Goal: Complete application form

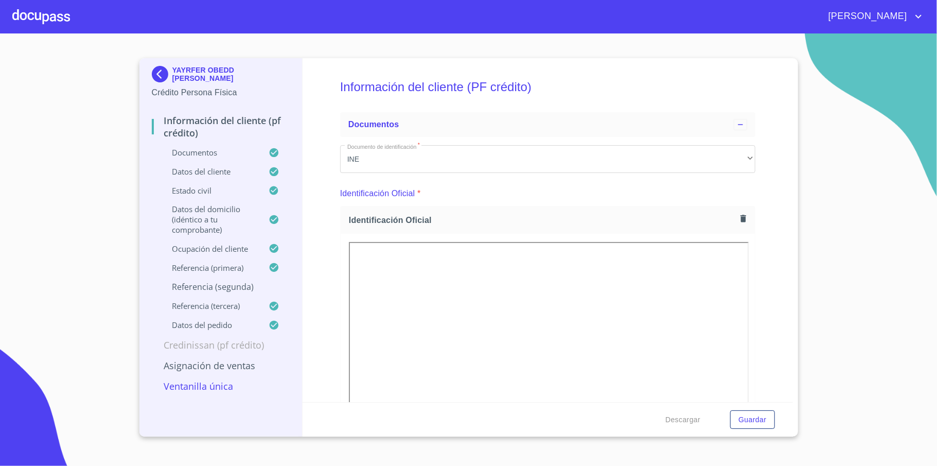
click at [159, 73] on img at bounding box center [162, 74] width 21 height 16
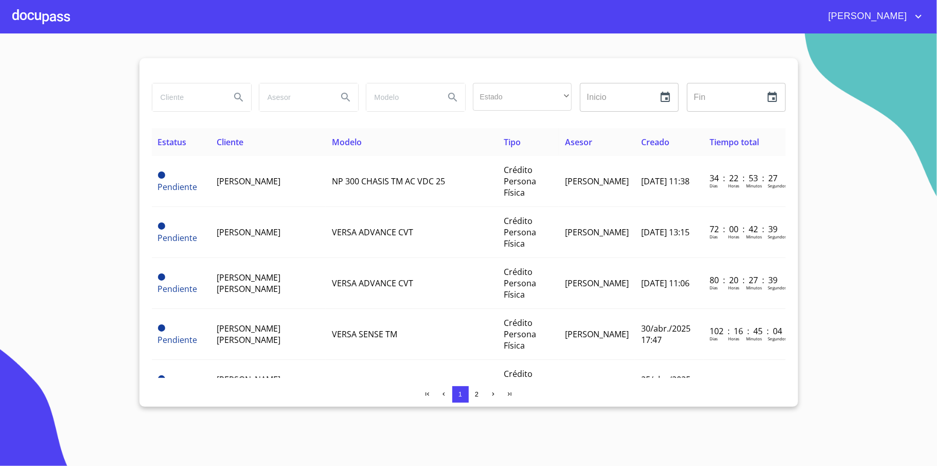
click at [200, 97] on input "search" at bounding box center [187, 97] width 70 height 28
type input "[PERSON_NAME]"
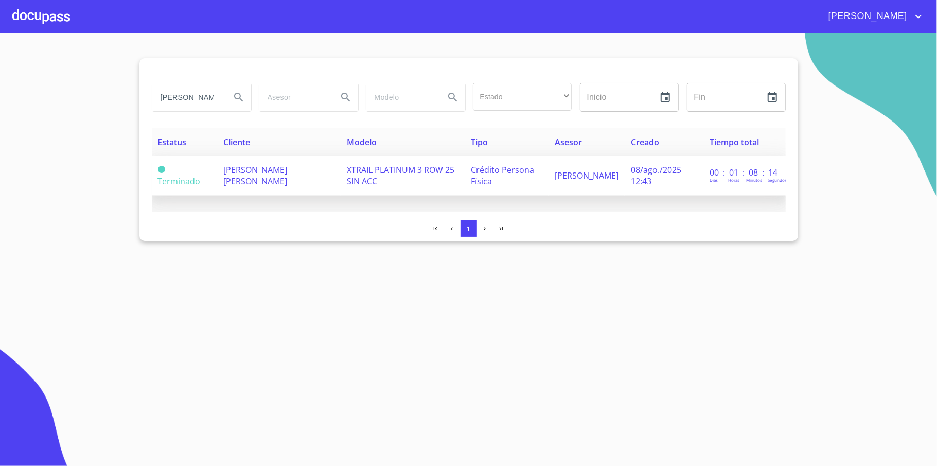
click at [275, 175] on span "[PERSON_NAME] [PERSON_NAME]" at bounding box center [255, 175] width 64 height 23
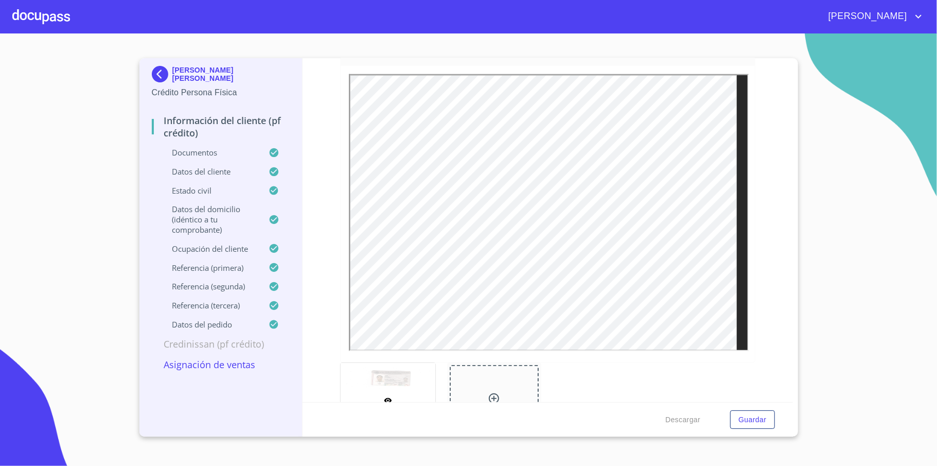
scroll to position [548, 0]
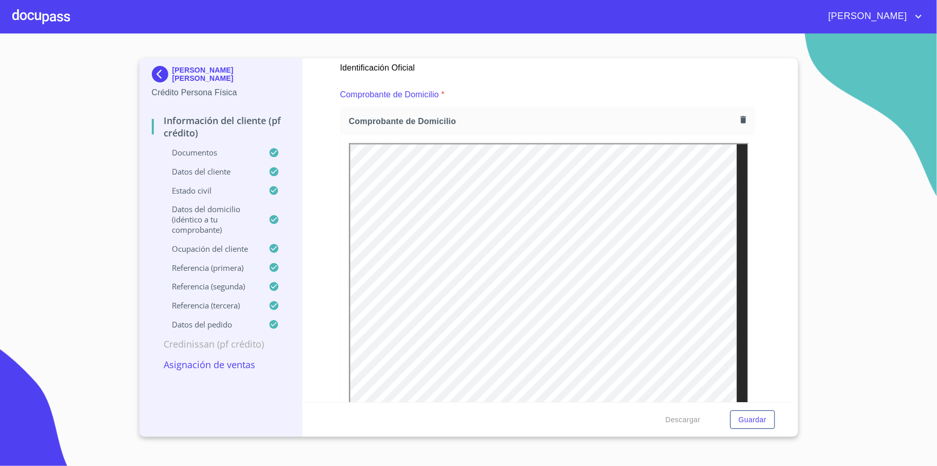
click at [740, 120] on icon "button" at bounding box center [743, 119] width 6 height 7
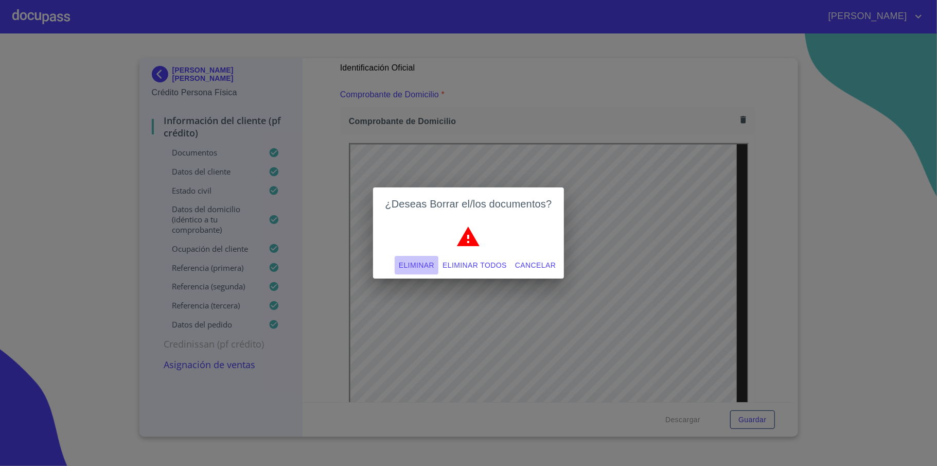
click at [417, 265] on span "Eliminar" at bounding box center [416, 265] width 35 height 13
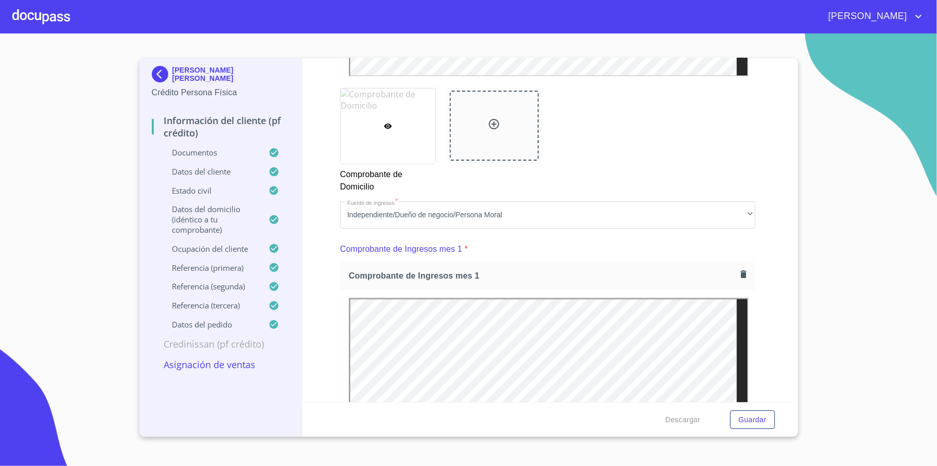
scroll to position [1029, 0]
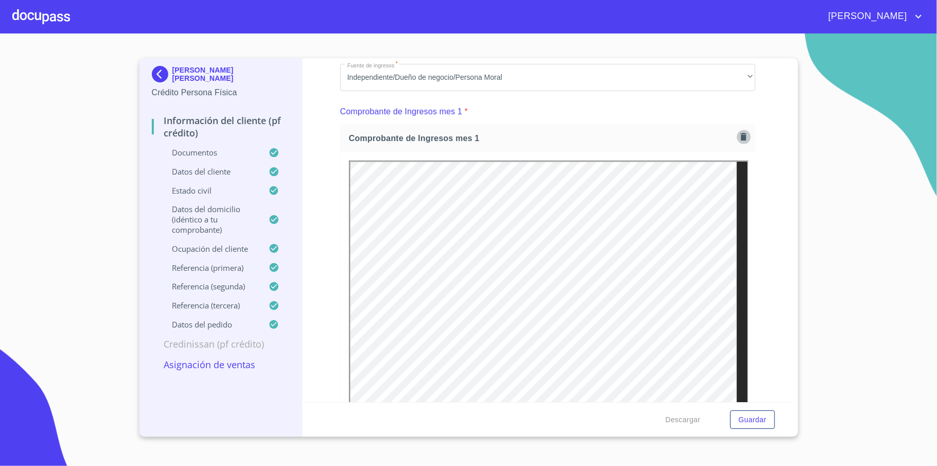
click at [740, 134] on icon "button" at bounding box center [743, 136] width 6 height 7
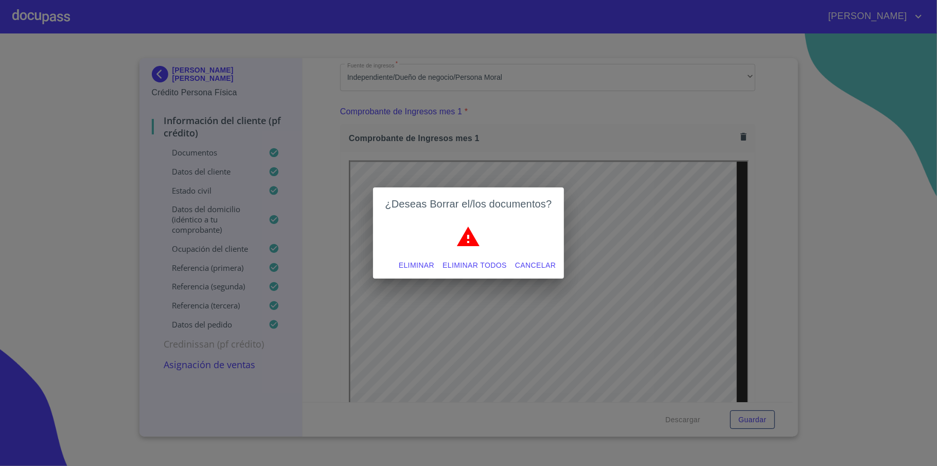
click at [402, 266] on span "Eliminar" at bounding box center [416, 265] width 35 height 13
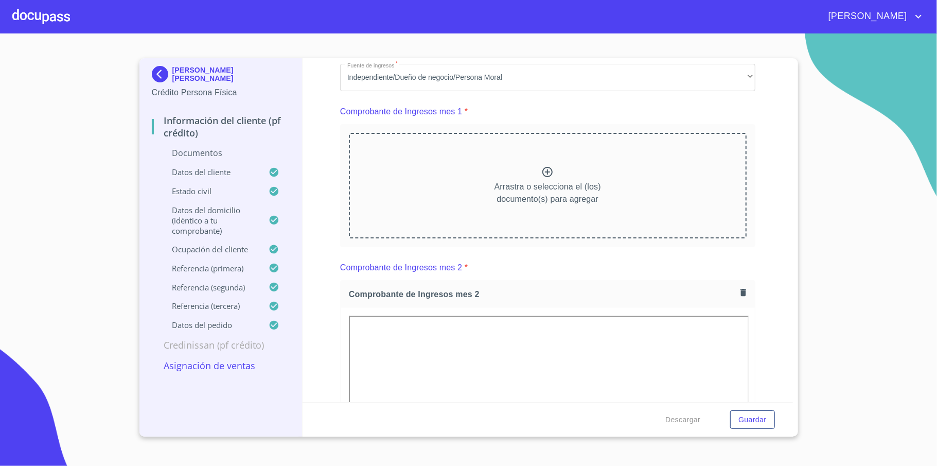
scroll to position [1097, 0]
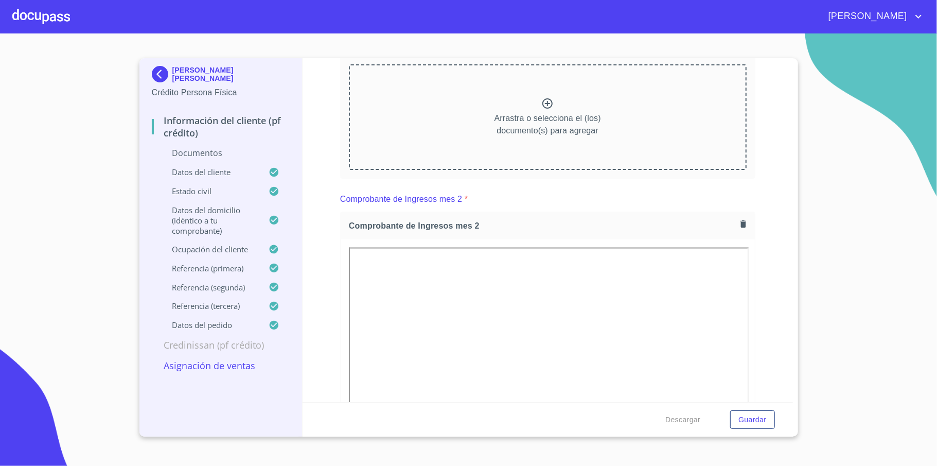
click at [738, 225] on icon "button" at bounding box center [743, 224] width 10 height 10
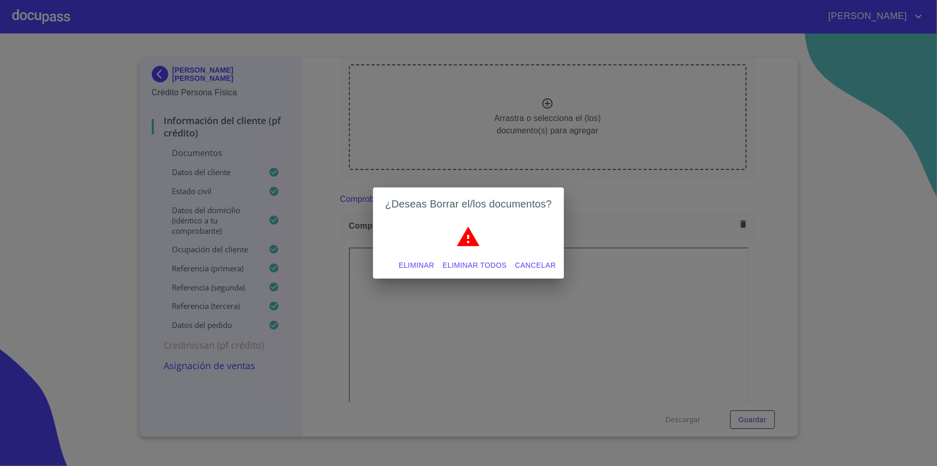
click at [397, 257] on button "Eliminar" at bounding box center [417, 265] width 44 height 19
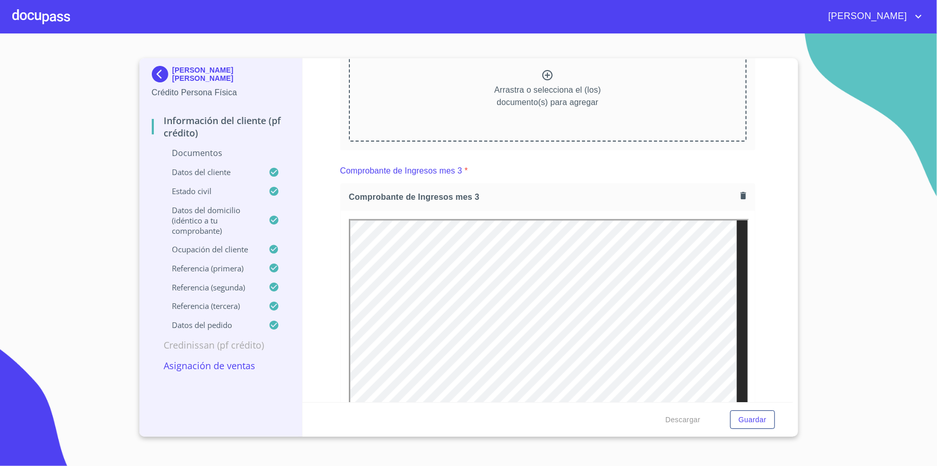
scroll to position [1303, 0]
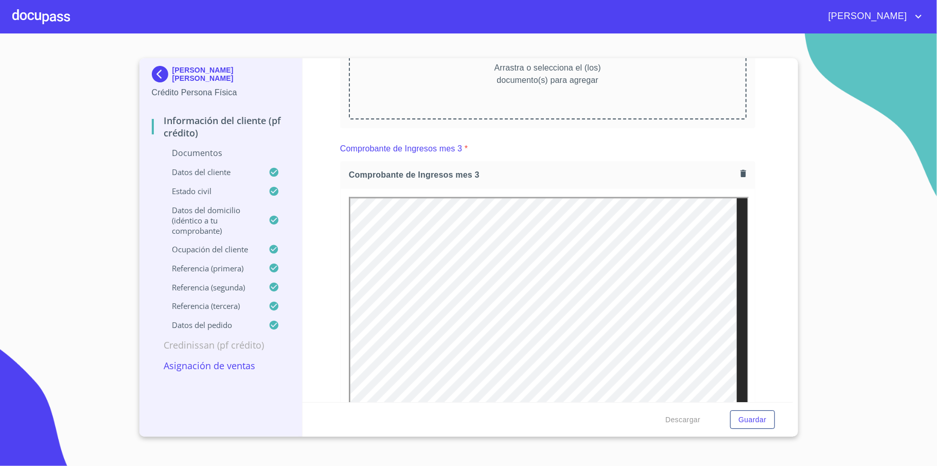
click at [740, 175] on icon "button" at bounding box center [743, 173] width 6 height 7
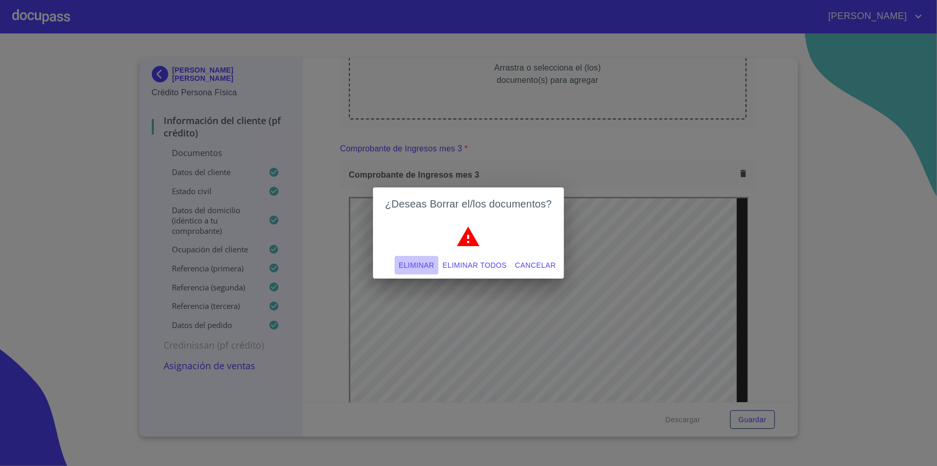
click at [407, 268] on span "Eliminar" at bounding box center [416, 265] width 35 height 13
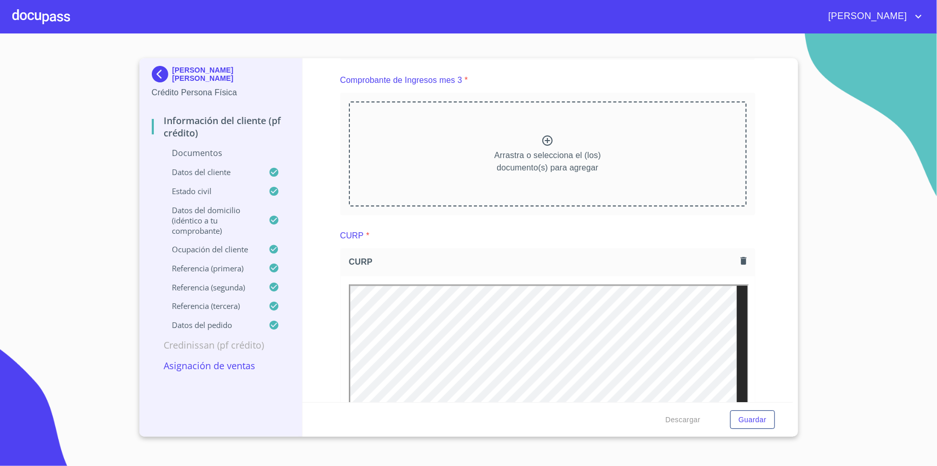
scroll to position [1440, 0]
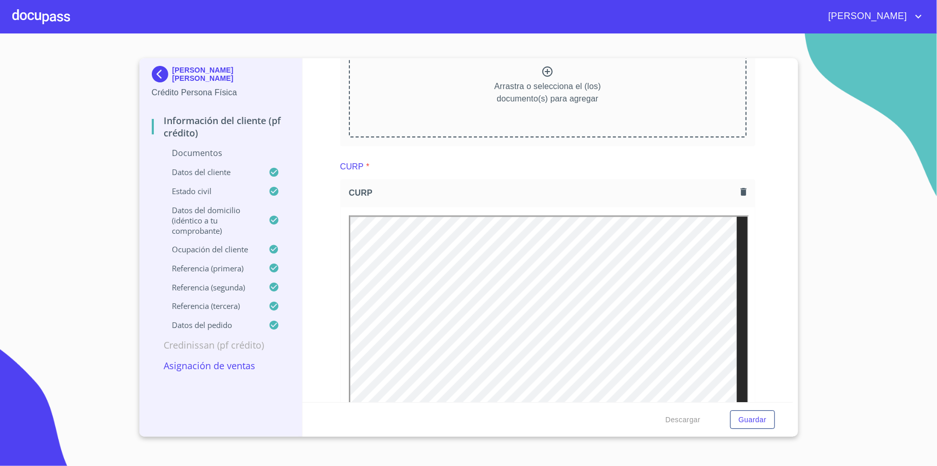
click at [740, 192] on icon "button" at bounding box center [743, 191] width 6 height 7
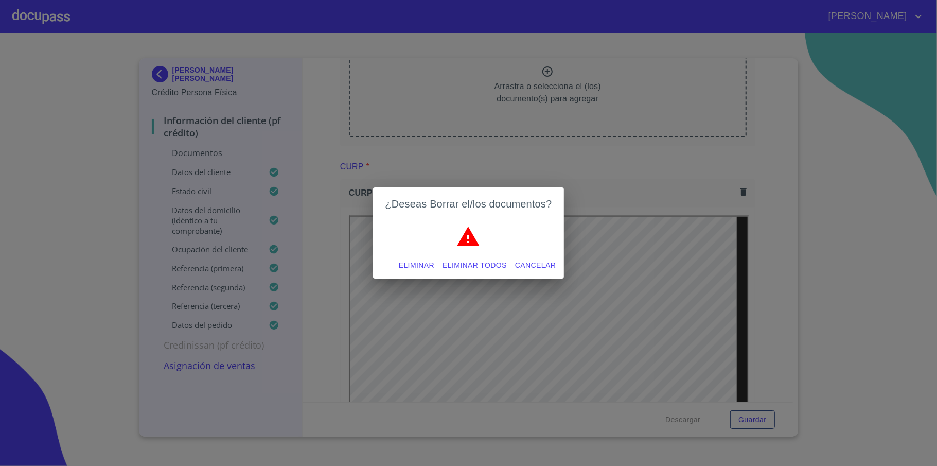
click at [416, 262] on span "Eliminar" at bounding box center [416, 265] width 35 height 13
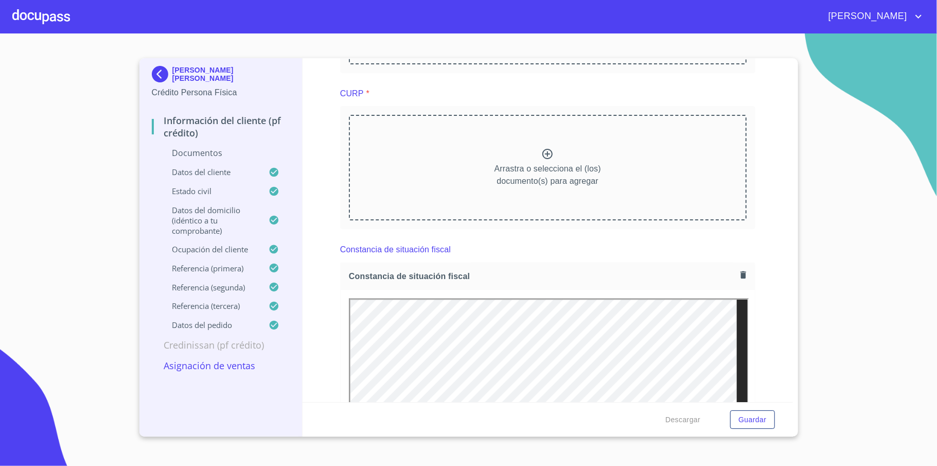
scroll to position [1577, 0]
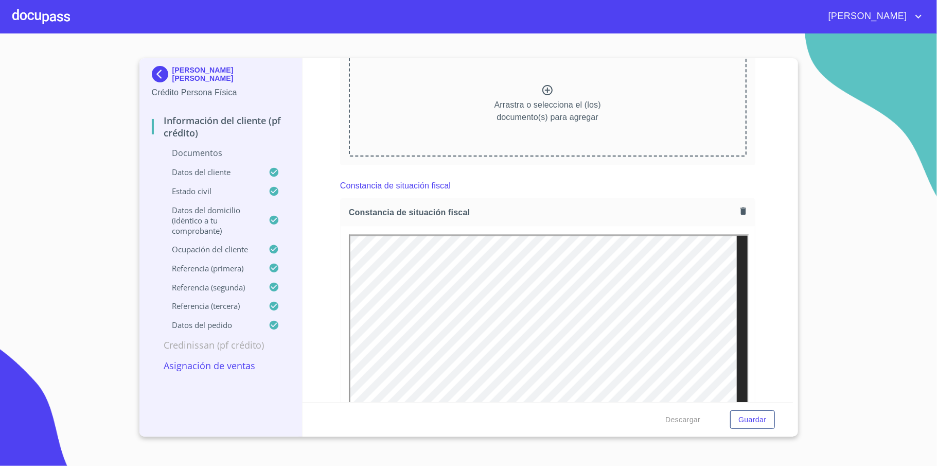
click at [736, 217] on button "button" at bounding box center [743, 211] width 14 height 14
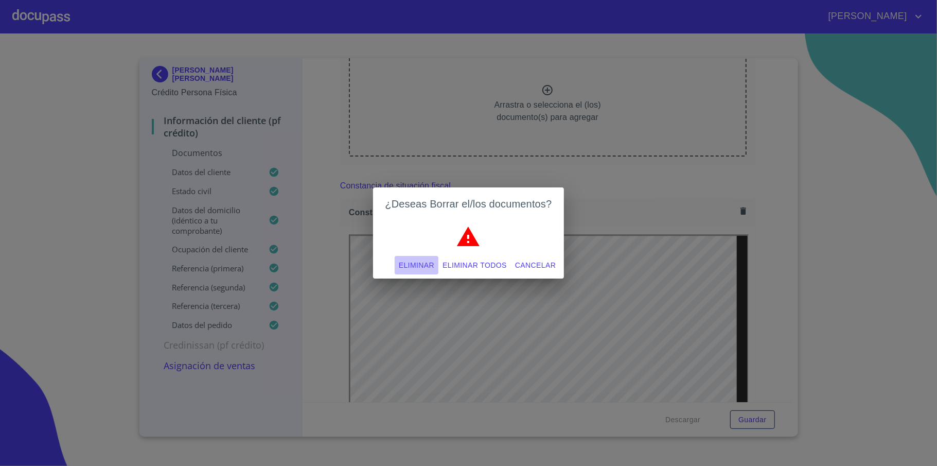
click at [416, 260] on span "Eliminar" at bounding box center [416, 265] width 35 height 13
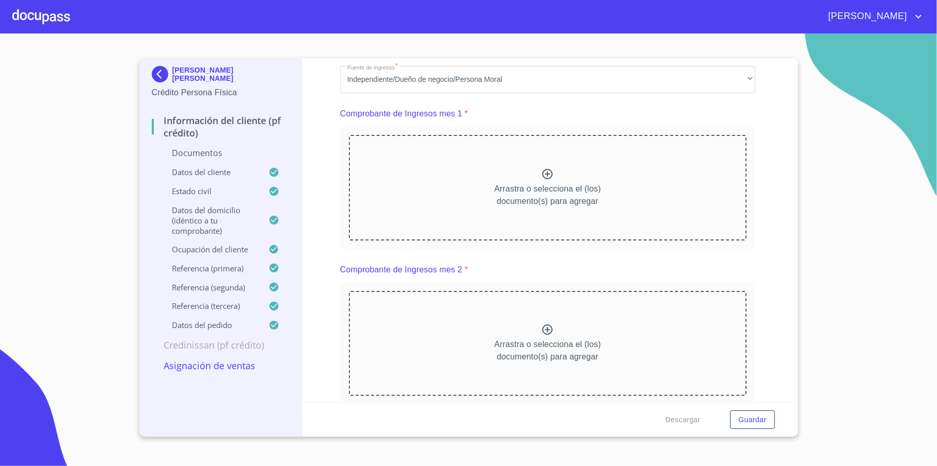
scroll to position [1097, 0]
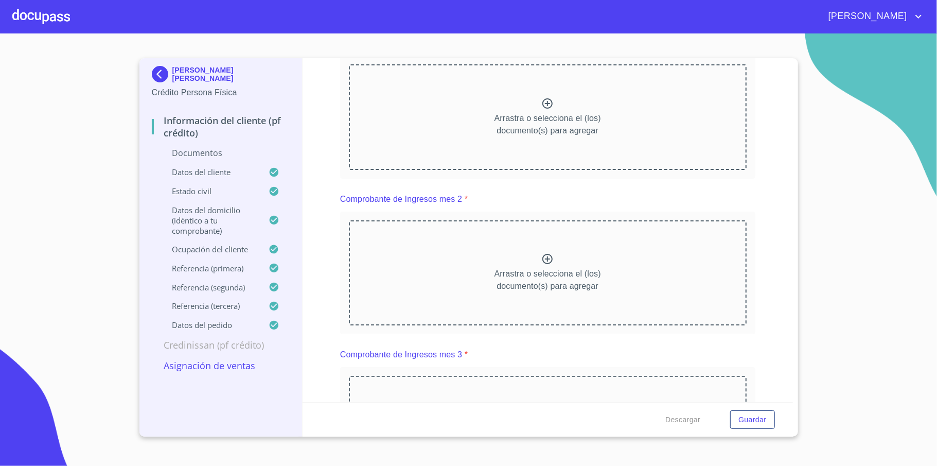
click at [836, 190] on section "[PERSON_NAME] [PERSON_NAME] Crédito Persona Física Información del cliente (PF …" at bounding box center [468, 249] width 937 height 432
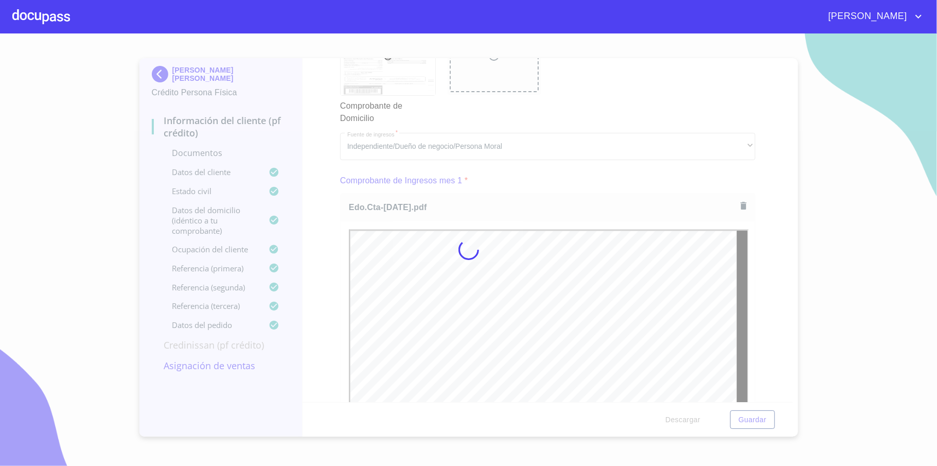
scroll to position [0, 0]
click at [779, 261] on div at bounding box center [468, 249] width 937 height 432
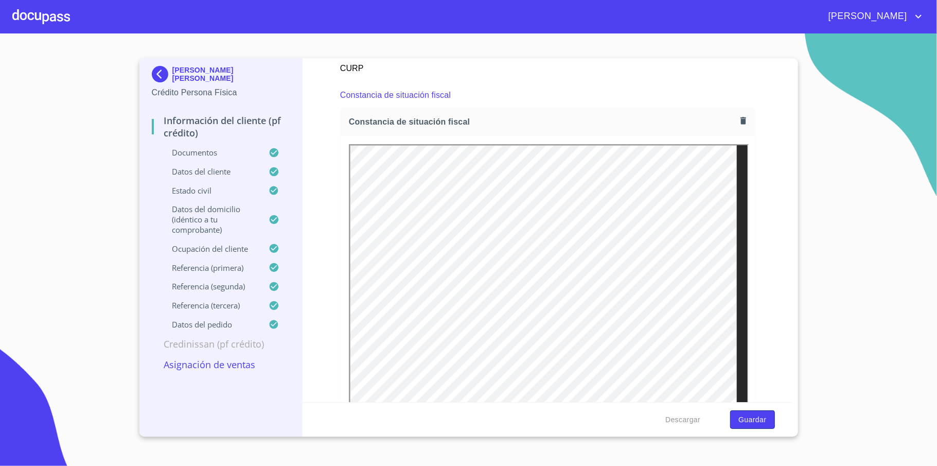
click at [748, 415] on span "Guardar" at bounding box center [752, 419] width 28 height 13
